Goal: Information Seeking & Learning: Learn about a topic

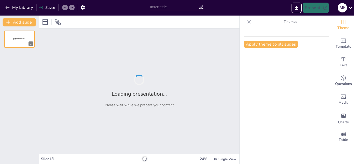
type input "Conversaciones Cotidianas: Vocabulario Esencial en Español"
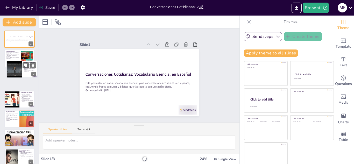
drag, startPoint x: 23, startPoint y: 56, endPoint x: 28, endPoint y: 71, distance: 15.4
click at [28, 71] on div "Saludos y Presentaciones Saludos son fundamentales para iniciar conversaciones.…" at bounding box center [21, 70] width 31 height 18
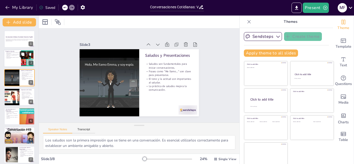
drag, startPoint x: 22, startPoint y: 72, endPoint x: 21, endPoint y: 57, distance: 14.8
click at [21, 56] on div "Conversaciones Cotidianas: Vocabulario Esencial en Español Esta presentación cu…" at bounding box center [19, 107] width 39 height 152
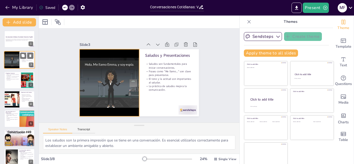
drag, startPoint x: 15, startPoint y: 76, endPoint x: 15, endPoint y: 57, distance: 18.9
click at [15, 56] on div at bounding box center [11, 59] width 23 height 17
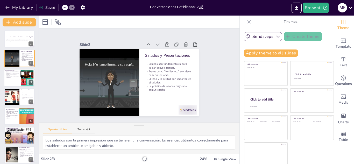
click at [17, 77] on p "La práctica de estas preguntas mejora la comunicación." at bounding box center [12, 77] width 14 height 2
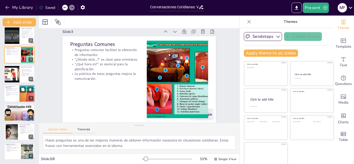
scroll to position [3, 0]
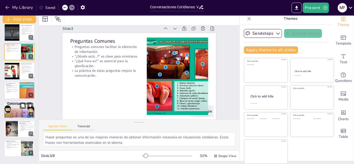
click at [18, 114] on div at bounding box center [19, 110] width 31 height 18
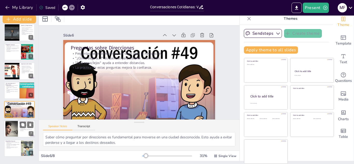
click at [17, 128] on div at bounding box center [12, 129] width 23 height 16
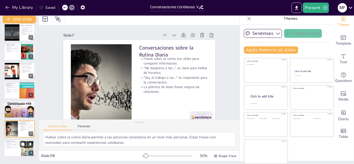
click at [15, 140] on div at bounding box center [19, 149] width 31 height 18
type textarea "Utilizar despedidas apropiadas es fundamental para mantener una buena impresión…"
